Goal: Use online tool/utility: Utilize a website feature to perform a specific function

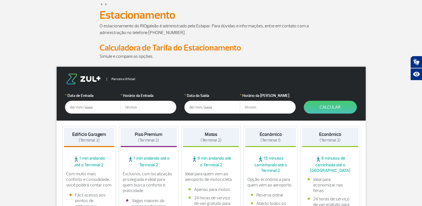
scroll to position [56, 0]
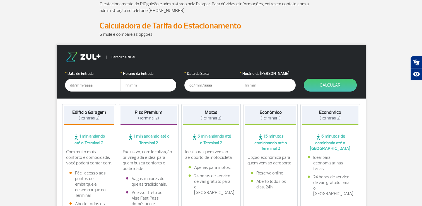
click at [77, 87] on input "text" at bounding box center [93, 85] width 56 height 13
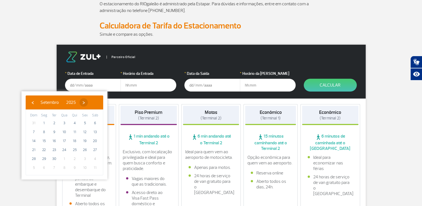
click at [88, 102] on span "›" at bounding box center [83, 102] width 8 height 8
click at [86, 157] on span "31" at bounding box center [84, 158] width 9 height 9
type input "[DATE]"
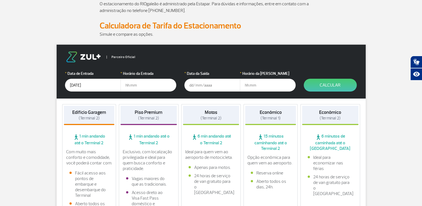
click at [135, 88] on input "text" at bounding box center [148, 85] width 56 height 13
type input "04:00"
click at [195, 86] on input "text" at bounding box center [212, 85] width 56 height 13
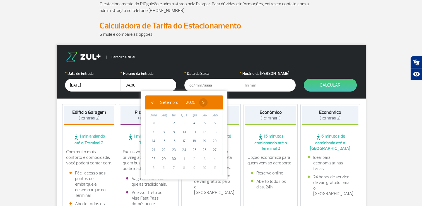
click at [207, 101] on span "›" at bounding box center [203, 102] width 8 height 8
click at [204, 102] on span "›" at bounding box center [200, 102] width 8 height 8
click at [155, 132] on span "2" at bounding box center [153, 131] width 9 height 9
type input "[DATE]"
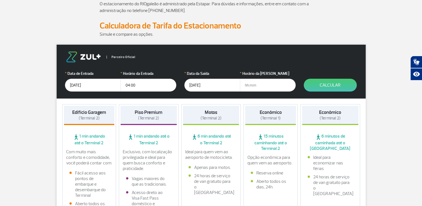
click at [246, 88] on input "text" at bounding box center [268, 85] width 56 height 13
type input "11:00"
click at [328, 81] on button "Calcular" at bounding box center [329, 85] width 53 height 13
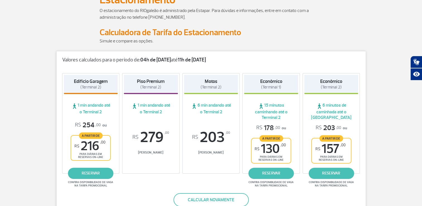
scroll to position [0, 0]
